Goal: Task Accomplishment & Management: Manage account settings

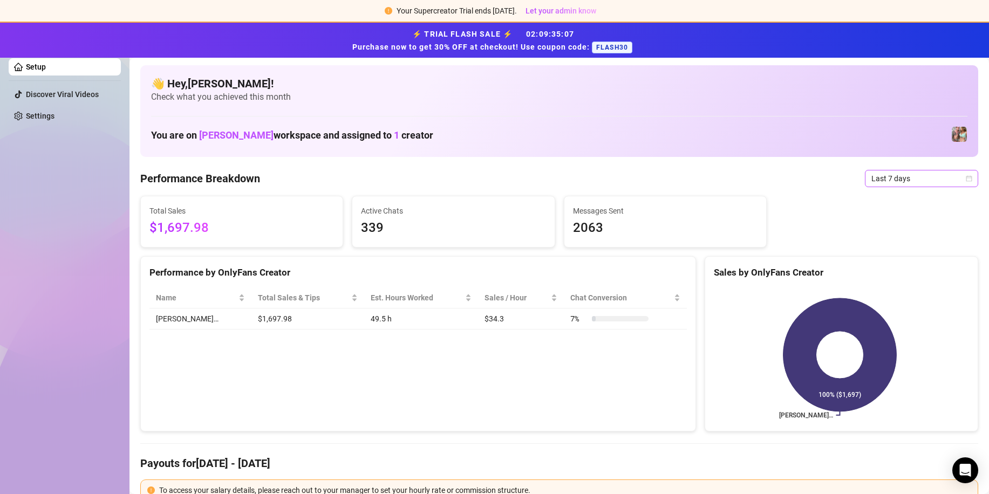
click at [953, 180] on span "Last 7 days" at bounding box center [922, 179] width 100 height 16
click at [904, 234] on div "Last 30 days" at bounding box center [913, 234] width 96 height 12
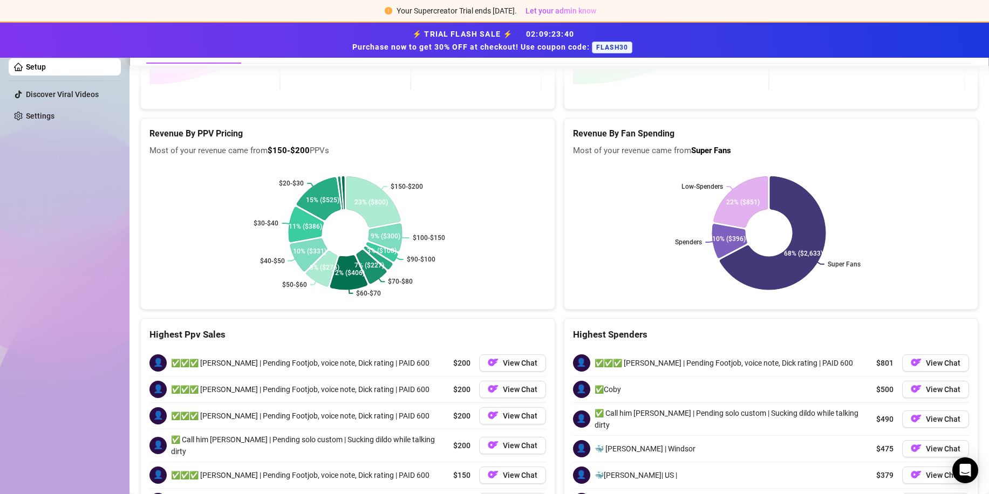
scroll to position [1439, 0]
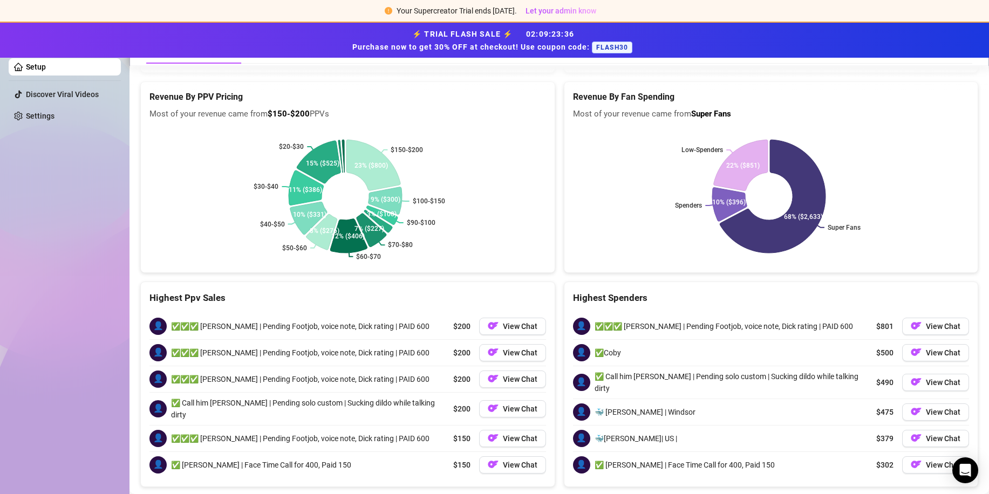
click at [642, 426] on div "👤 🐳[PERSON_NAME]| US | $379 View Chat" at bounding box center [771, 439] width 397 height 26
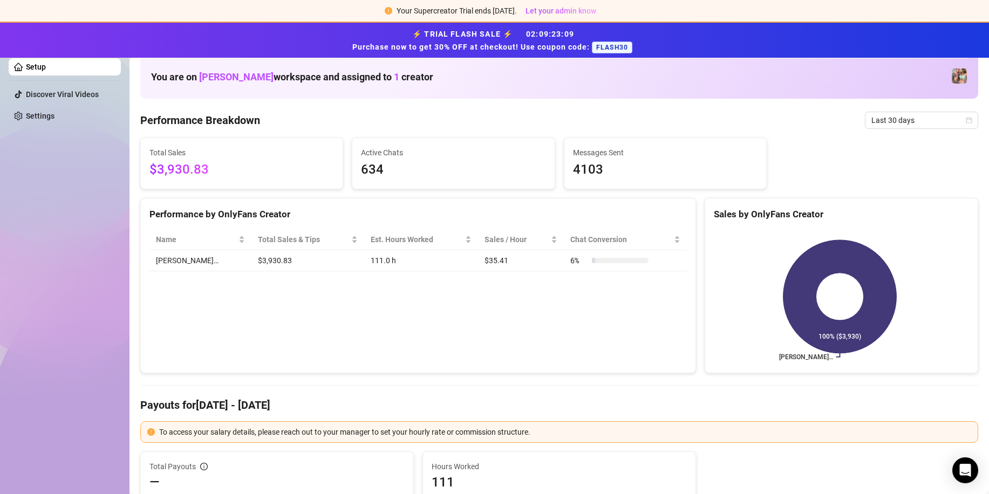
scroll to position [0, 0]
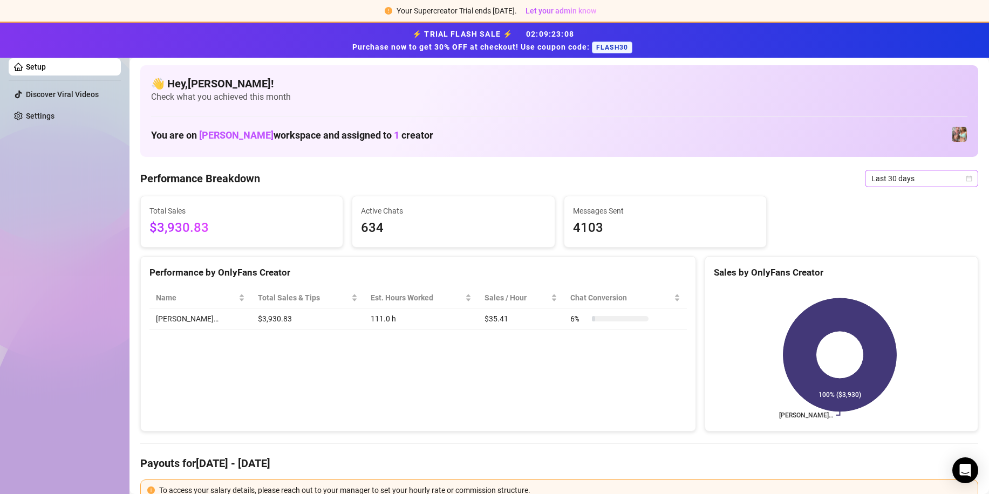
click at [955, 179] on span "Last 30 days" at bounding box center [922, 179] width 100 height 16
click at [913, 220] on div "Last 7 days" at bounding box center [913, 217] width 96 height 12
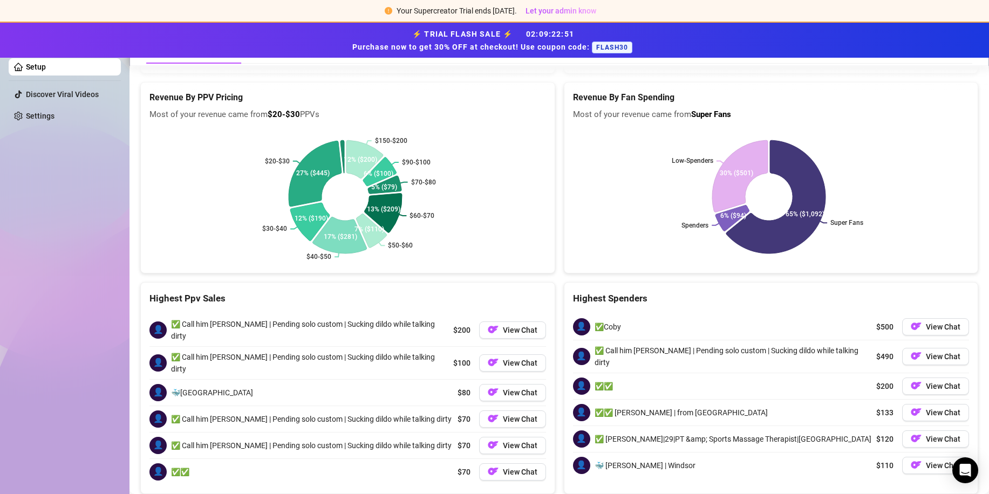
scroll to position [1439, 0]
drag, startPoint x: 172, startPoint y: 361, endPoint x: 239, endPoint y: 362, distance: 67.5
click at [239, 379] on div "👤 🐳[GEOGRAPHIC_DATA] $80 View Chat" at bounding box center [348, 392] width 397 height 26
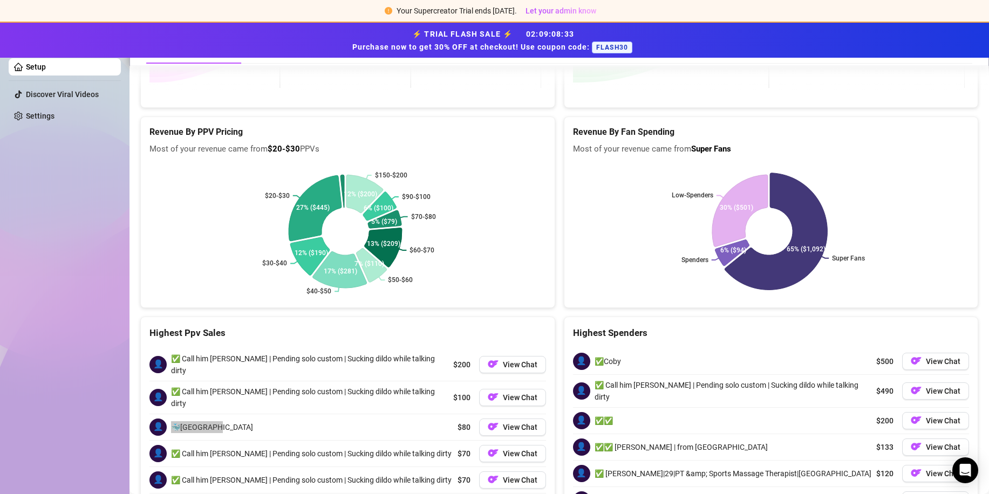
scroll to position [1385, 0]
